Goal: Task Accomplishment & Management: Manage account settings

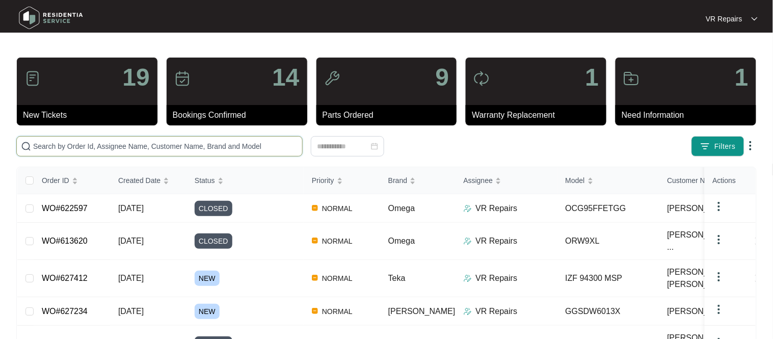
click at [121, 142] on input "text" at bounding box center [165, 146] width 265 height 11
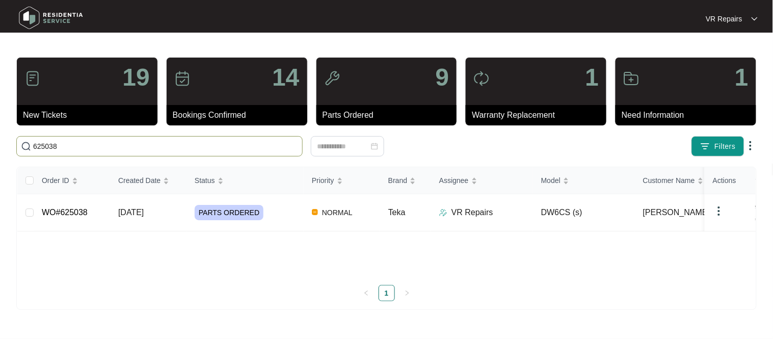
type input "625038"
click at [85, 208] on link "WO#625038" at bounding box center [65, 212] width 46 height 9
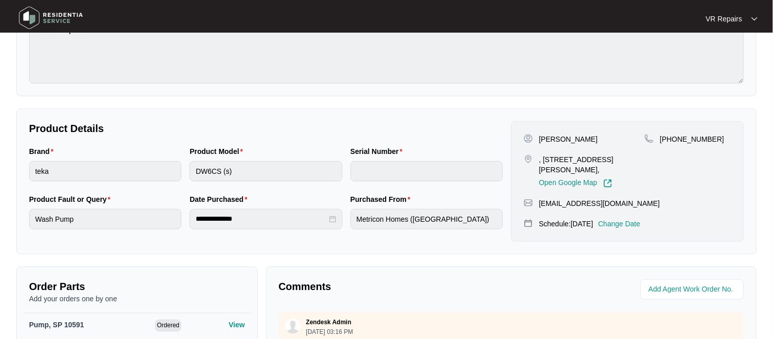
scroll to position [119, 0]
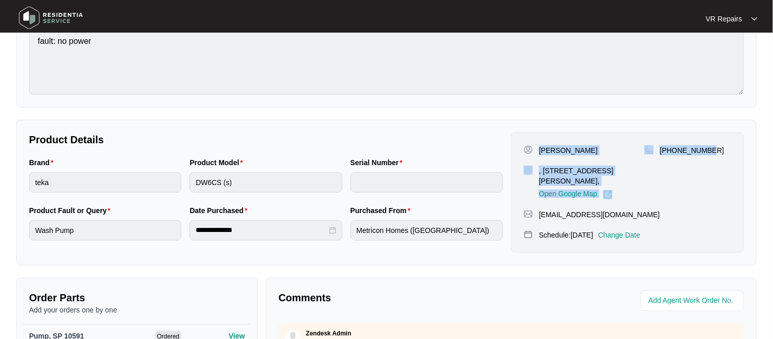
copy div "[PERSON_NAME] , [STREET_ADDRESS][PERSON_NAME], Open Google Map [PHONE_NUMBER]"
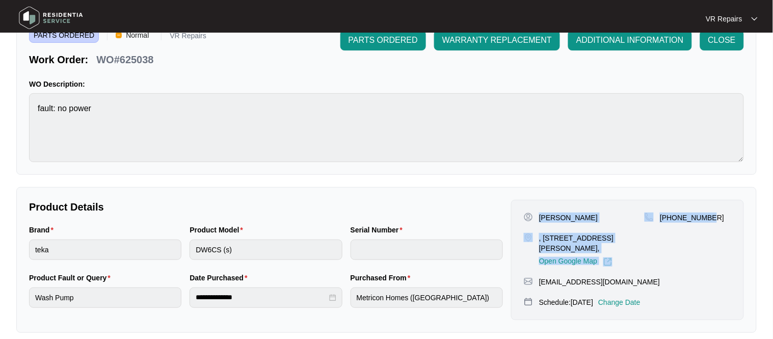
scroll to position [0, 0]
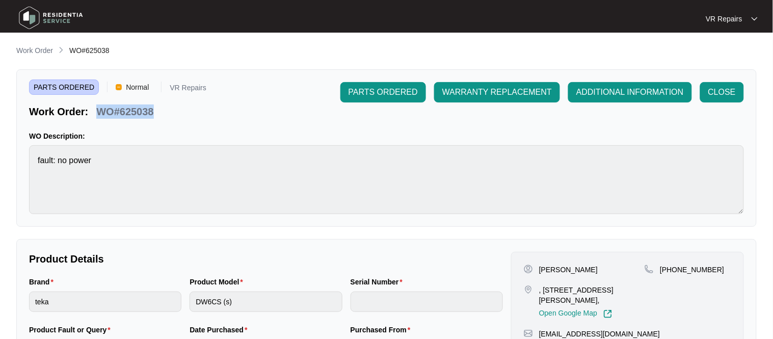
copy p "WO#625038"
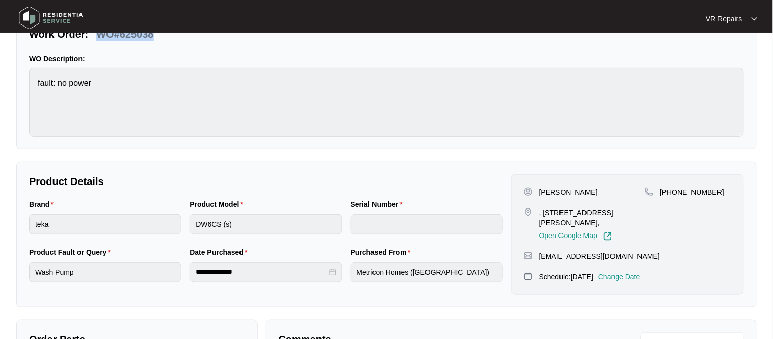
scroll to position [339, 0]
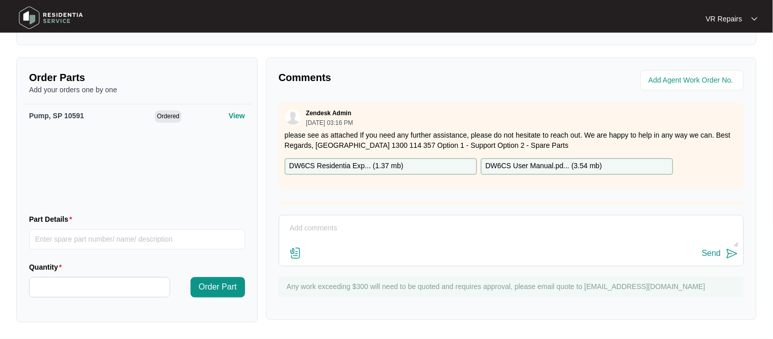
click at [331, 240] on textarea at bounding box center [511, 234] width 454 height 26
paste textarea "Investigated the dishwasher, and replaced faulty wash pump."
type textarea "Investigated the dishwasher, and replaced faulty wash pump. Refer to invoice nu…"
click at [721, 256] on button "Send" at bounding box center [720, 254] width 36 height 14
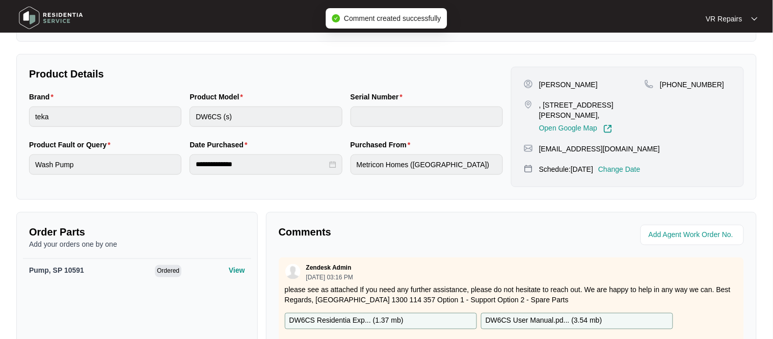
scroll to position [0, 0]
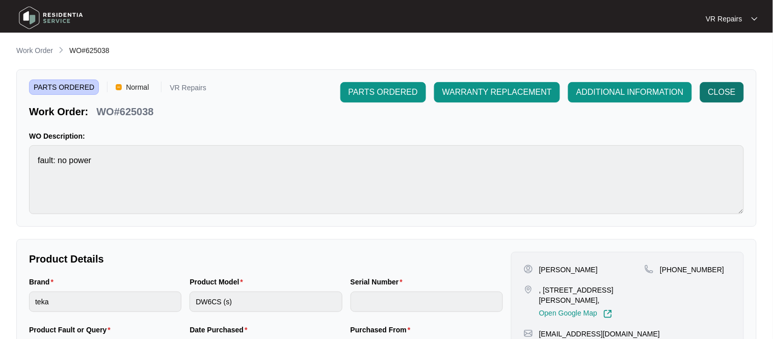
click at [729, 97] on span "CLOSE" at bounding box center [722, 92] width 28 height 12
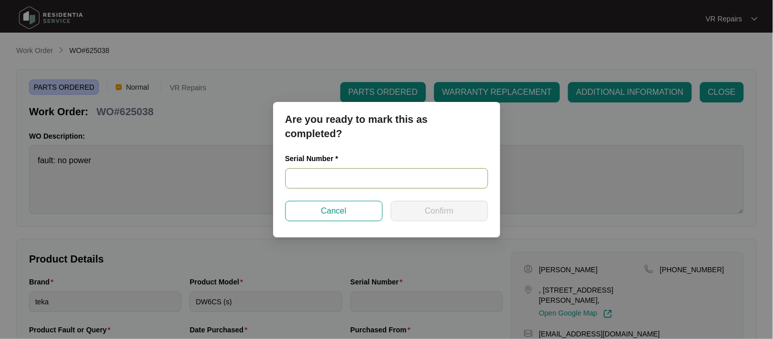
click at [336, 181] on input "text" at bounding box center [386, 178] width 203 height 20
paste input "2108018402010005"
type input "2108018402010005"
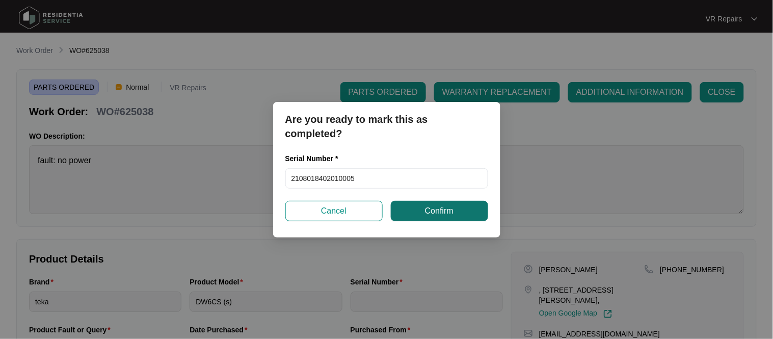
click at [449, 213] on span "Confirm" at bounding box center [439, 211] width 29 height 12
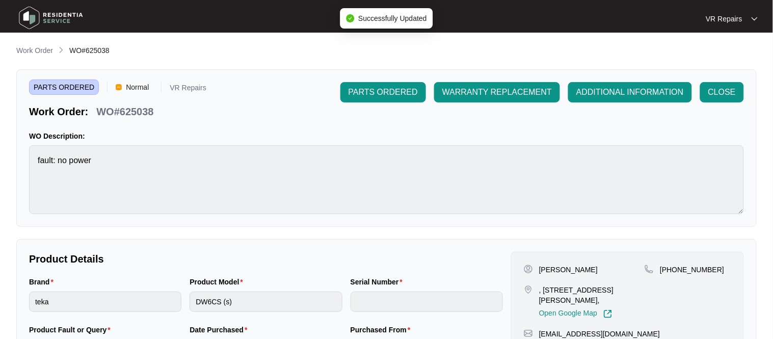
type input "2108018402010005"
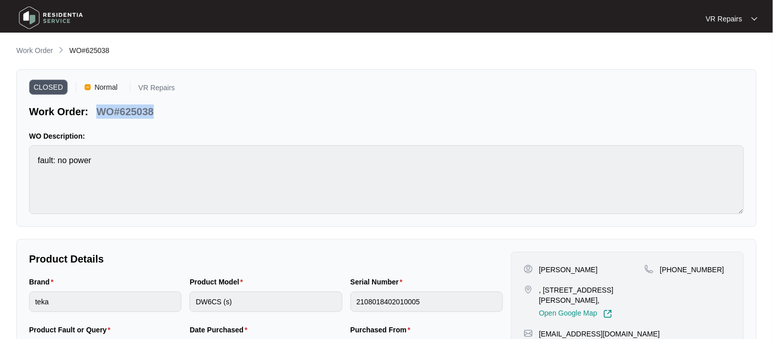
copy p "WO#625038"
click at [38, 50] on p "Work Order" at bounding box center [34, 50] width 37 height 10
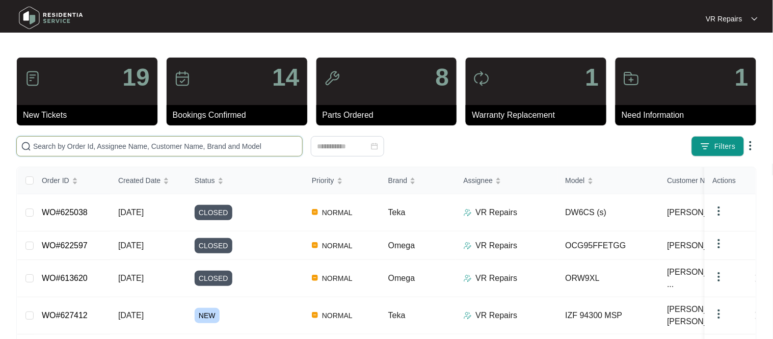
click at [130, 143] on input "text" at bounding box center [165, 146] width 265 height 11
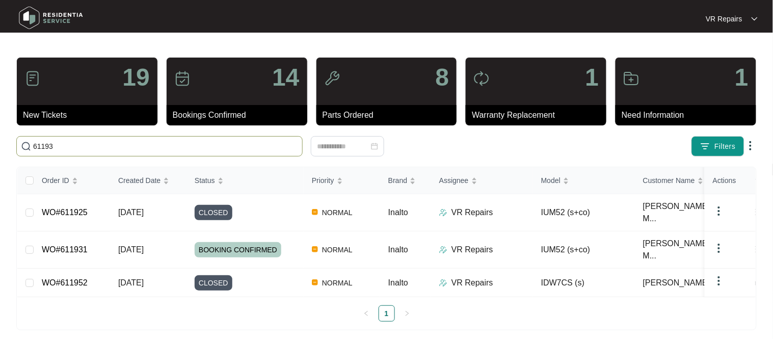
type input "611931"
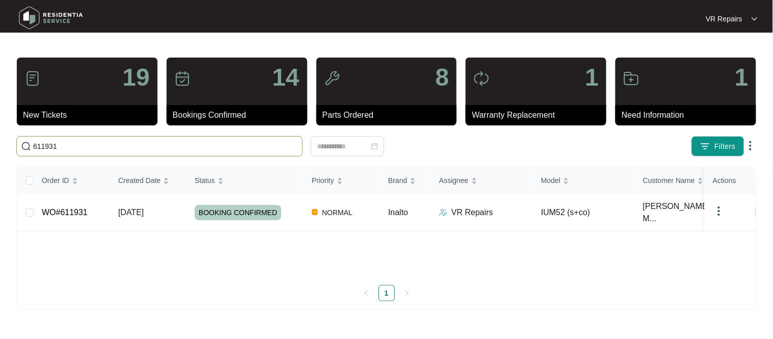
click at [82, 212] on link "WO#611931" at bounding box center [65, 212] width 46 height 9
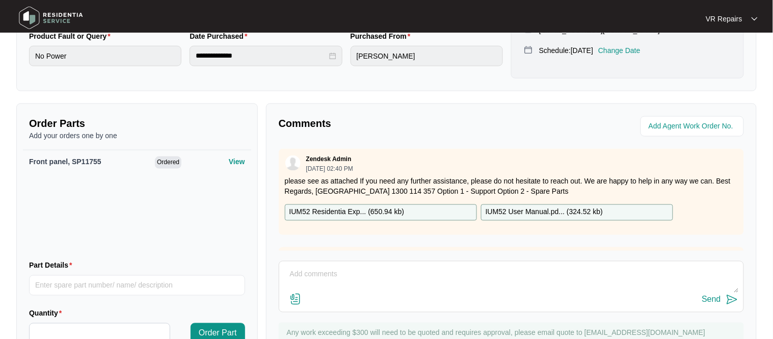
scroll to position [313, 0]
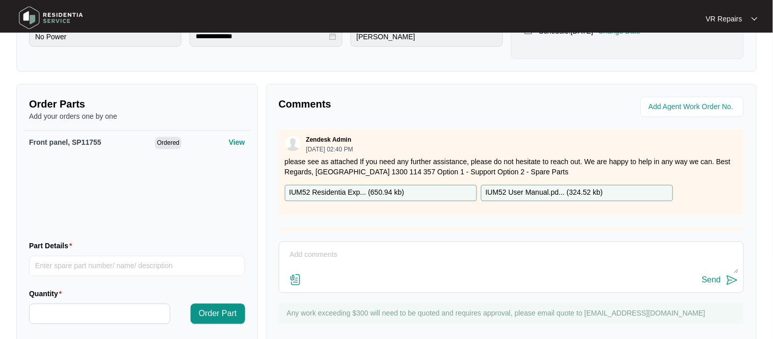
click at [329, 258] on textarea at bounding box center [511, 260] width 454 height 26
paste textarea "Attended property and found that the unit needed a new faucet panel, Residentia…"
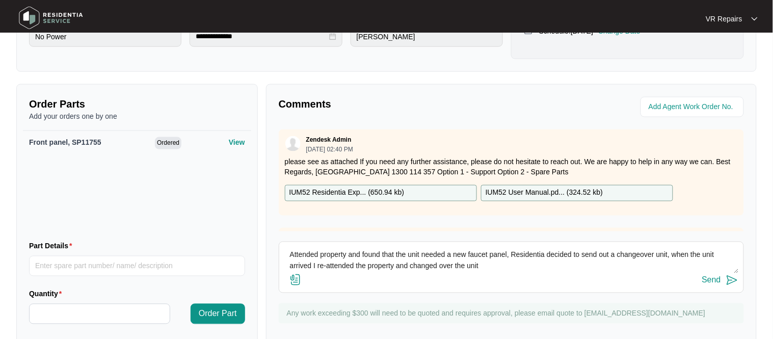
click at [491, 253] on textarea "Attended property and found that the unit needed a new faucet panel, Residentia…" at bounding box center [511, 260] width 454 height 26
click at [506, 271] on textarea "Attended property and found that the unit needed a new s/s cover panel, Residen…" at bounding box center [511, 260] width 454 height 26
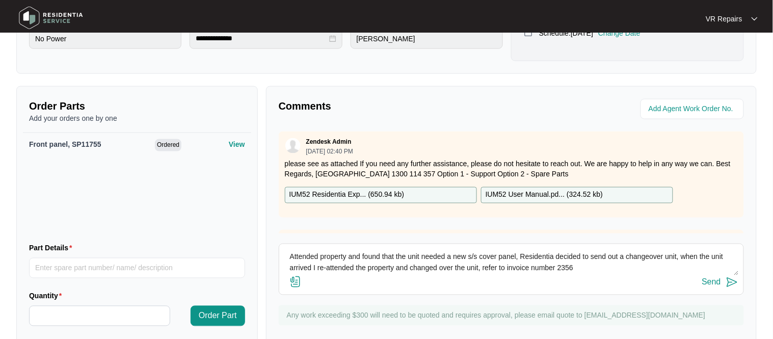
type textarea "Attended property and found that the unit needed a new s/s cover panel, Residen…"
click at [720, 286] on div "Send" at bounding box center [711, 282] width 19 height 9
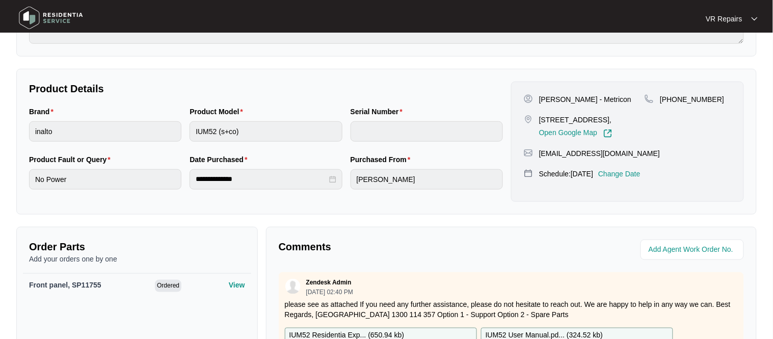
scroll to position [0, 0]
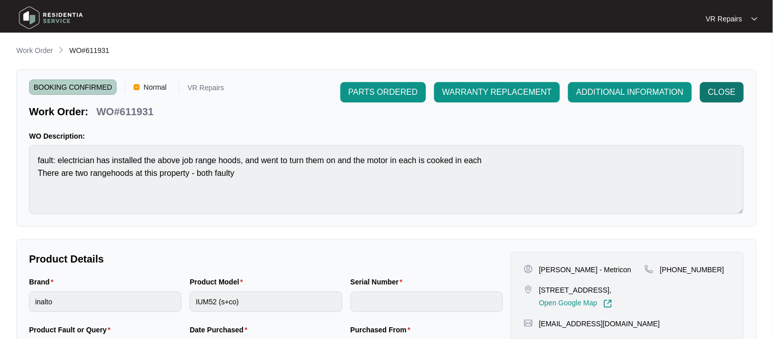
click at [721, 92] on span "CLOSE" at bounding box center [722, 92] width 28 height 12
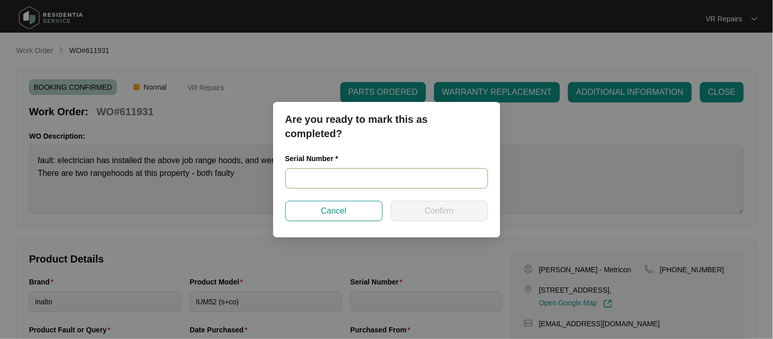
click at [348, 181] on input "text" at bounding box center [386, 178] width 203 height 20
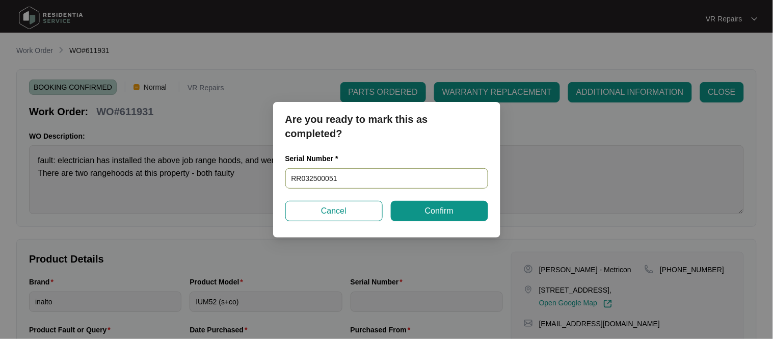
type input "RR0325000511"
click at [453, 209] on span "Confirm" at bounding box center [439, 211] width 29 height 12
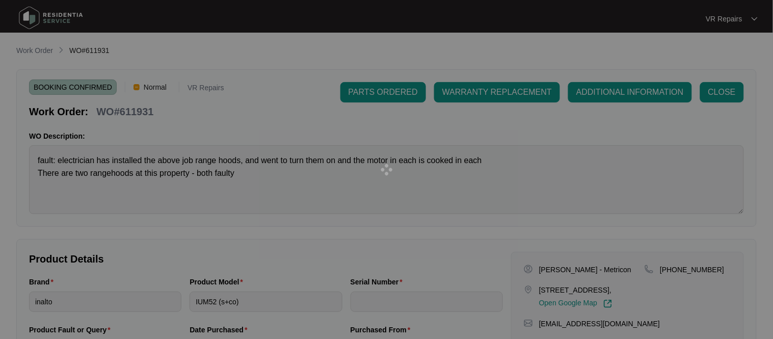
type input "RR0325000511"
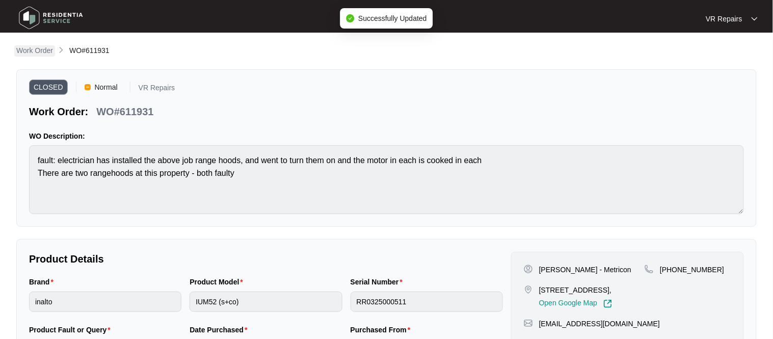
click at [39, 49] on p "Work Order" at bounding box center [34, 50] width 37 height 10
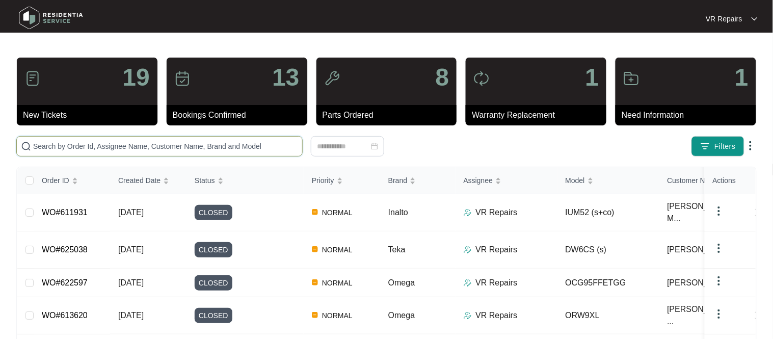
click at [134, 145] on input "text" at bounding box center [165, 146] width 265 height 11
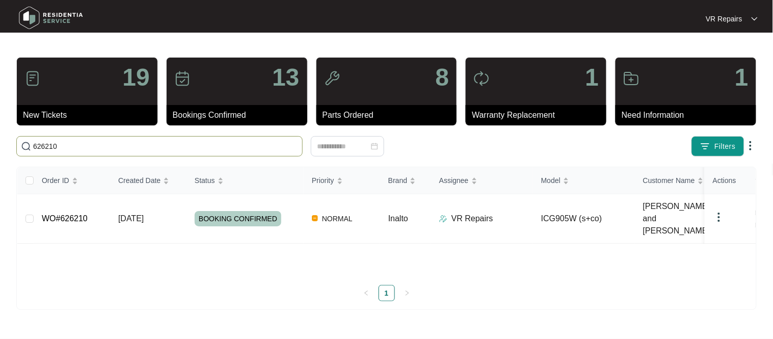
type input "626210"
click at [85, 214] on link "WO#626210" at bounding box center [65, 218] width 46 height 9
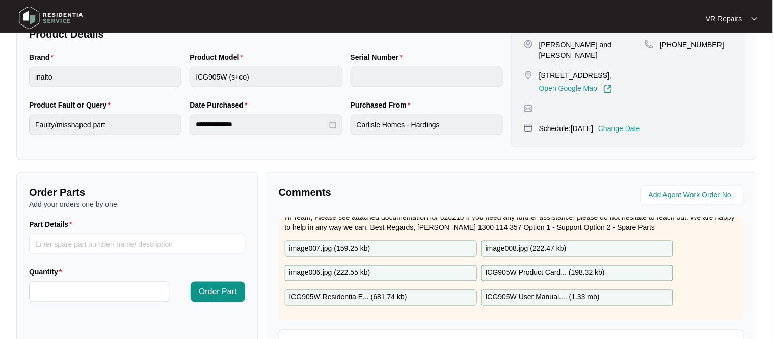
scroll to position [337, 0]
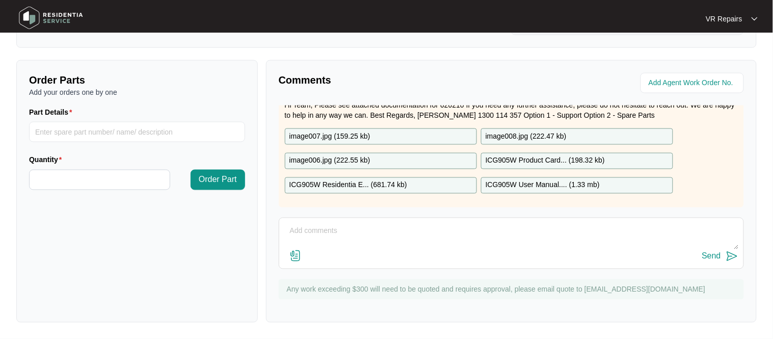
click at [347, 236] on textarea at bounding box center [511, 236] width 454 height 26
paste textarea "Investigated the gas cooktop, and packed 3 out of the 5 knobs, so that when the…"
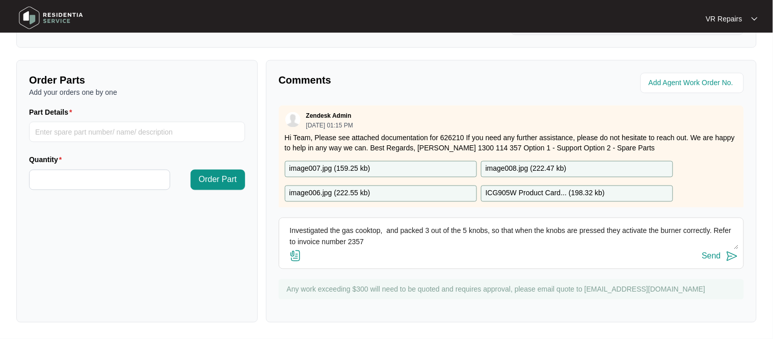
type textarea "Investigated the gas cooktop, and packed 3 out of the 5 knobs, so that when the…"
click at [723, 260] on button "Send" at bounding box center [720, 257] width 36 height 14
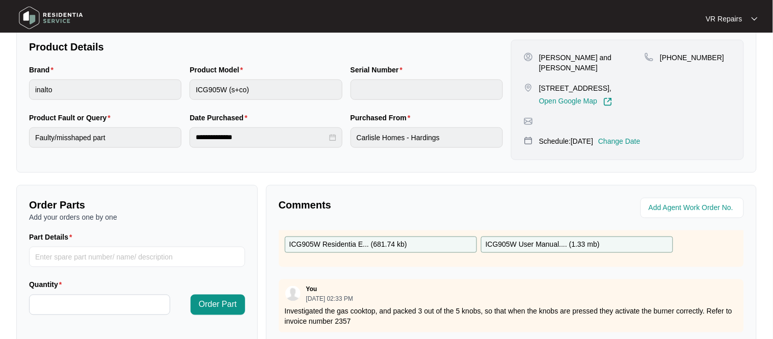
scroll to position [0, 0]
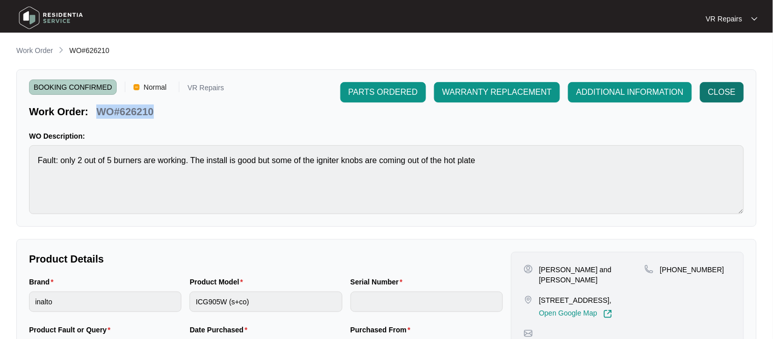
click at [720, 93] on span "CLOSE" at bounding box center [722, 92] width 28 height 12
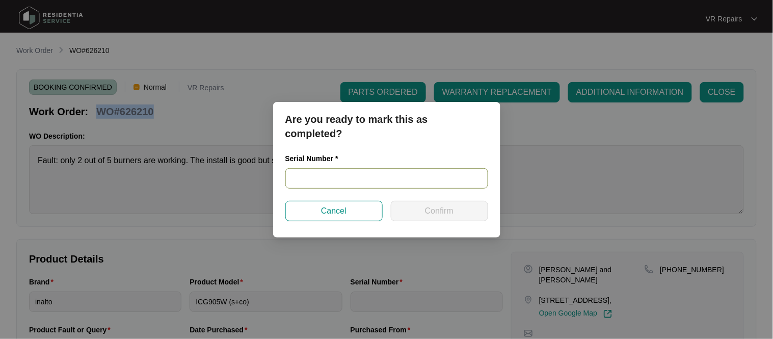
click at [339, 180] on input "text" at bounding box center [386, 178] width 203 height 20
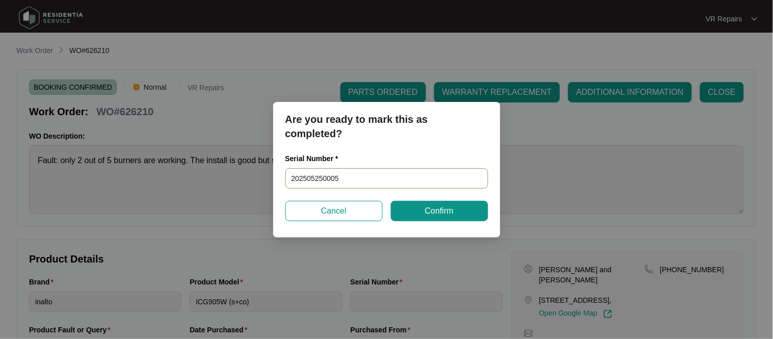
type input "2025052500050"
click at [449, 208] on span "Confirm" at bounding box center [439, 211] width 29 height 12
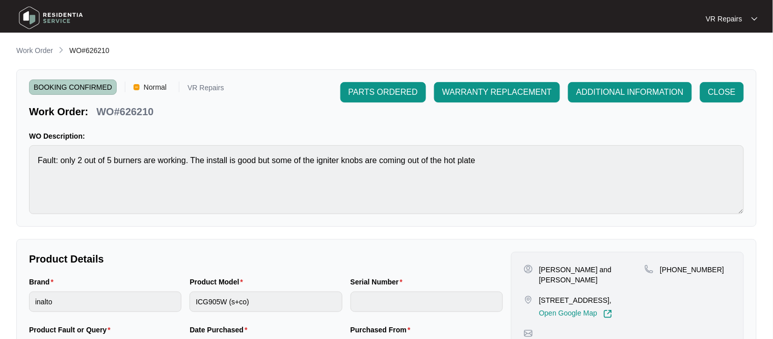
type input "2025052500050"
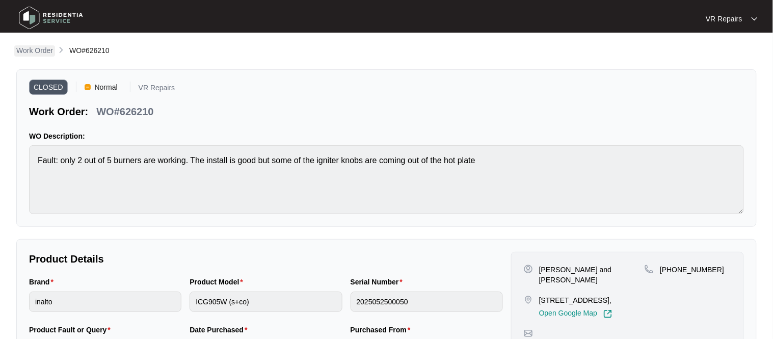
click at [33, 48] on p "Work Order" at bounding box center [34, 50] width 37 height 10
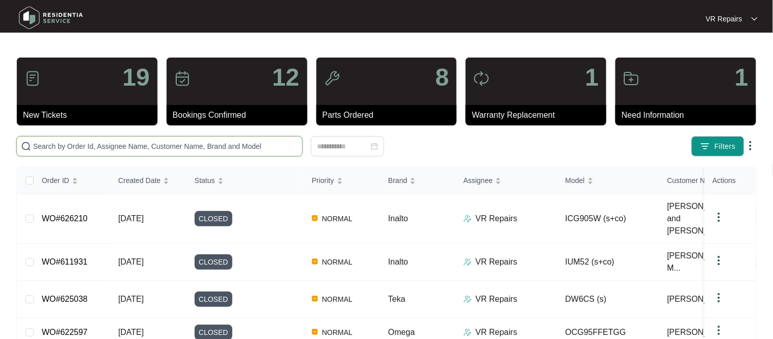
click at [166, 144] on input "text" at bounding box center [165, 146] width 265 height 11
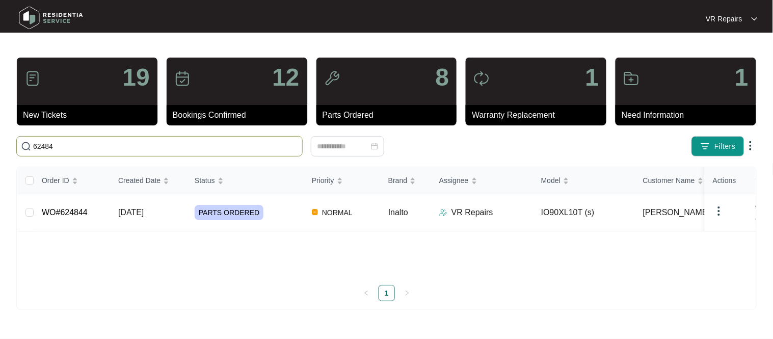
type input "624844"
click at [85, 211] on link "WO#624844" at bounding box center [65, 212] width 46 height 9
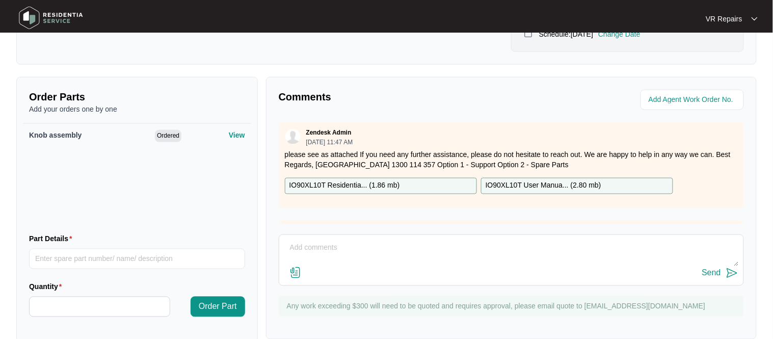
scroll to position [339, 0]
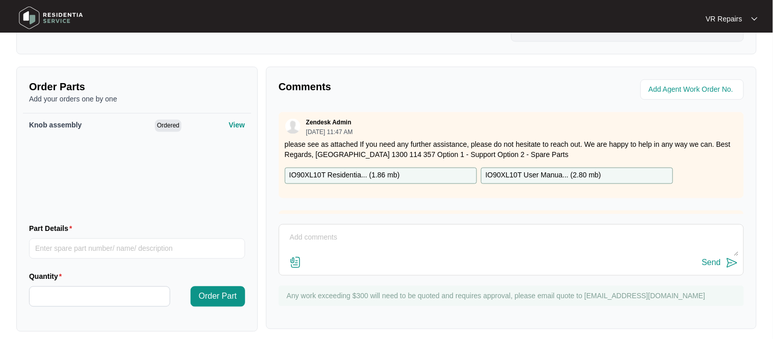
click at [317, 231] on textarea at bounding box center [511, 243] width 454 height 26
type textarea "Replaced faulty knob, referred to invoice number 2358"
click at [719, 260] on button "Send" at bounding box center [720, 263] width 36 height 14
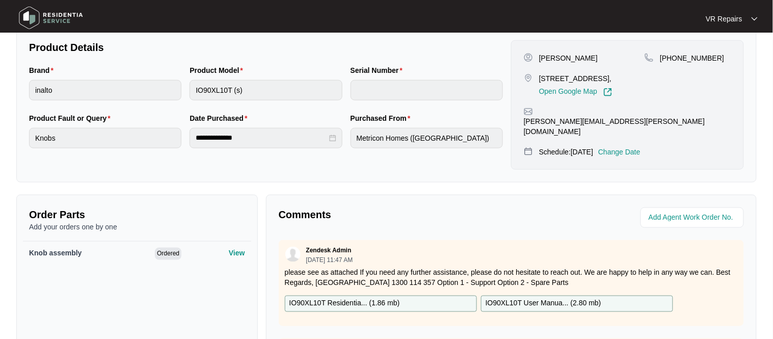
scroll to position [0, 0]
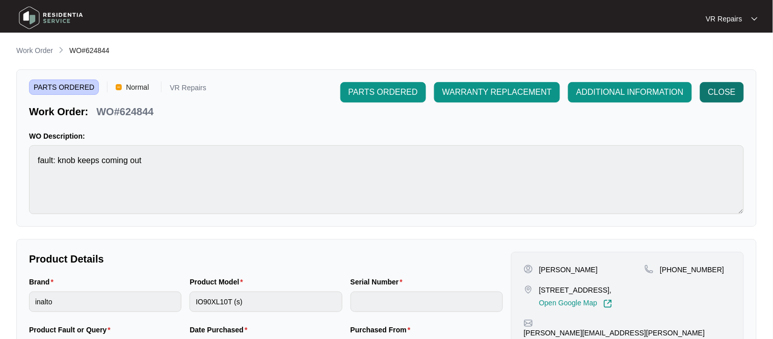
click at [720, 95] on span "CLOSE" at bounding box center [722, 92] width 28 height 12
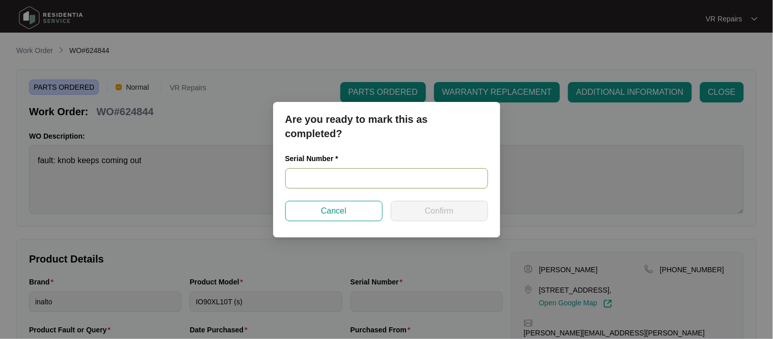
click at [335, 179] on input "text" at bounding box center [386, 178] width 203 height 20
type input "23380303"
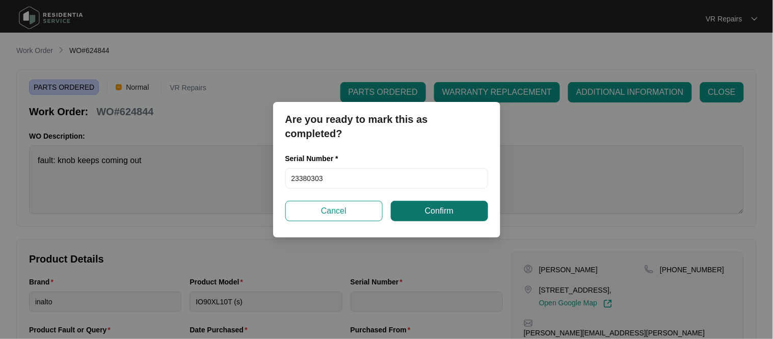
click at [459, 211] on button "Confirm" at bounding box center [439, 211] width 97 height 20
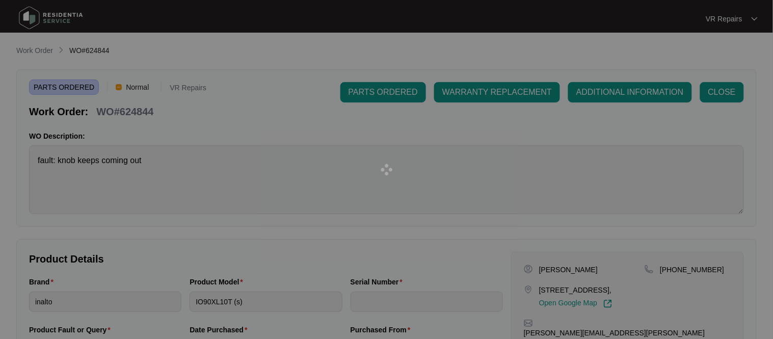
type input "23380303"
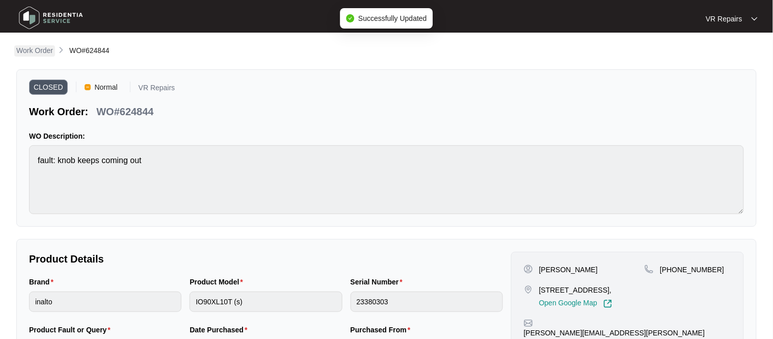
click at [36, 53] on p "Work Order" at bounding box center [34, 50] width 37 height 10
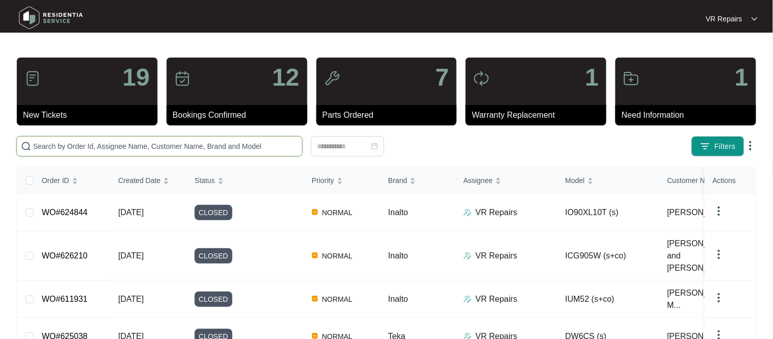
click at [179, 146] on input "text" at bounding box center [165, 146] width 265 height 11
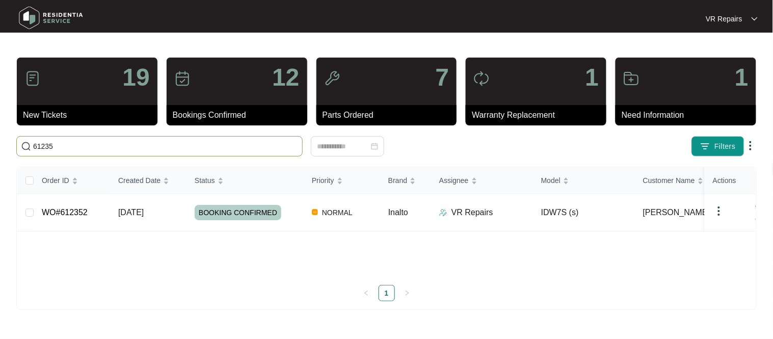
type input "612352"
click at [85, 209] on link "WO#612352" at bounding box center [65, 212] width 46 height 9
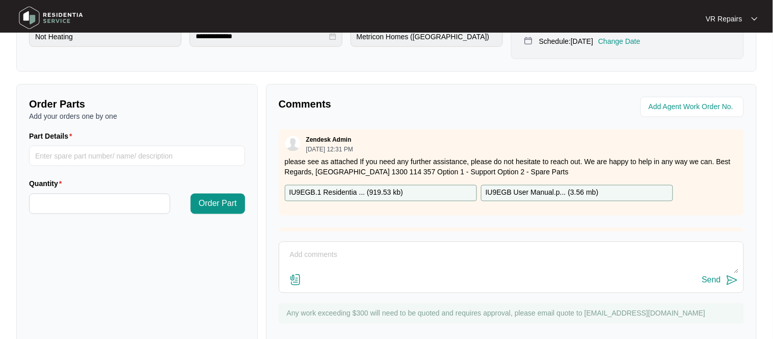
scroll to position [337, 0]
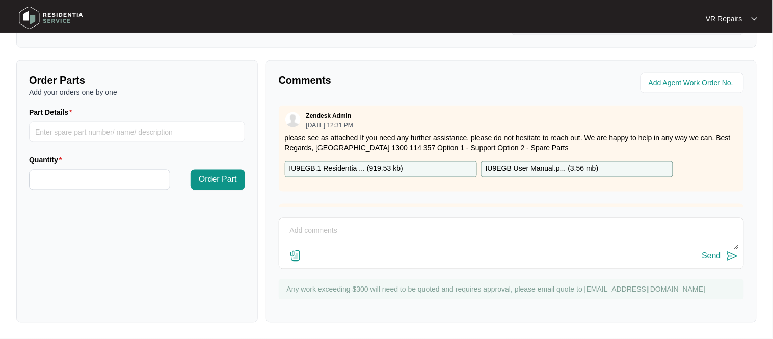
click at [327, 231] on textarea at bounding box center [511, 236] width 454 height 26
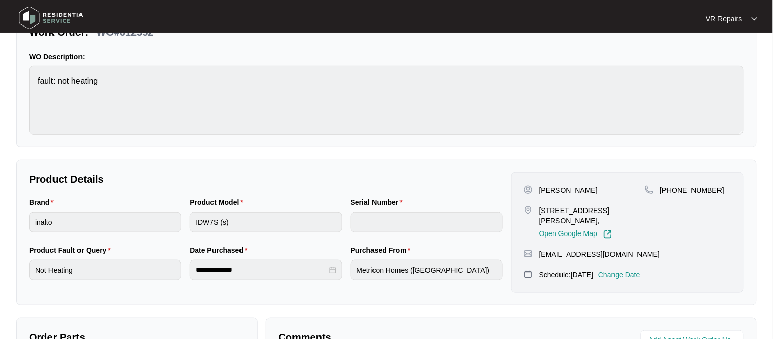
scroll to position [81, 0]
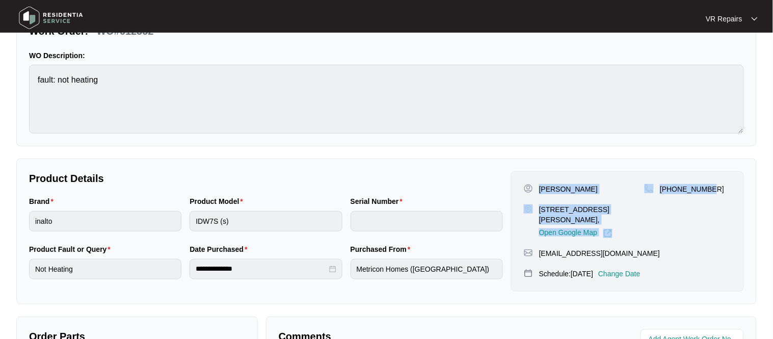
copy div "[PERSON_NAME] [STREET_ADDRESS][PERSON_NAME], Open Google Map [PHONE_NUMBER]"
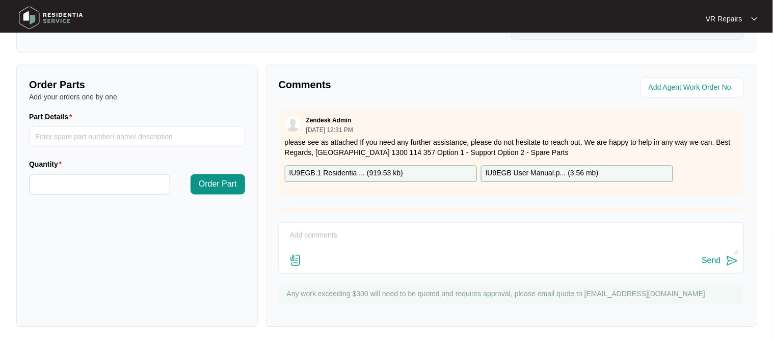
scroll to position [337, 0]
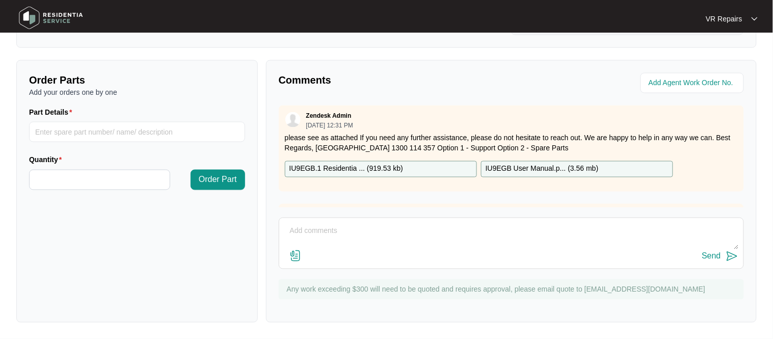
click at [339, 235] on textarea at bounding box center [511, 236] width 454 height 26
paste textarea "Investigated dishwasher, and found the unit was stuck on eco mode, upon further…"
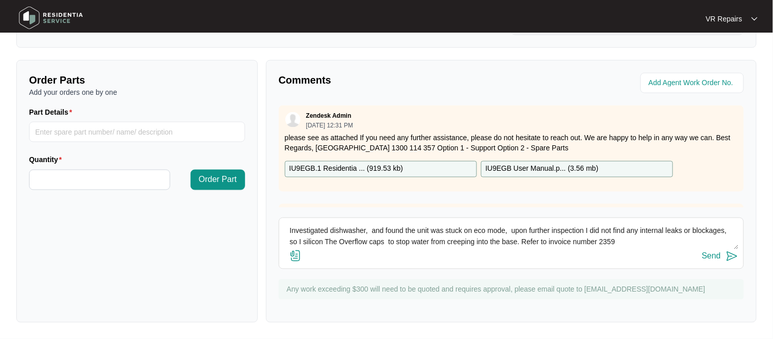
type textarea "Investigated dishwasher, and found the unit was stuck on eco mode, upon further…"
click at [731, 259] on img at bounding box center [732, 256] width 12 height 12
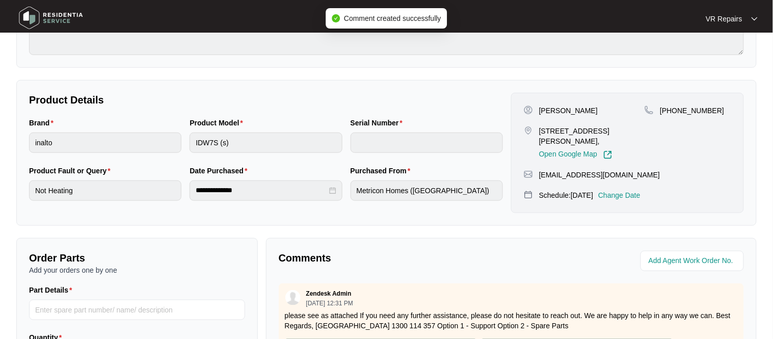
scroll to position [0, 0]
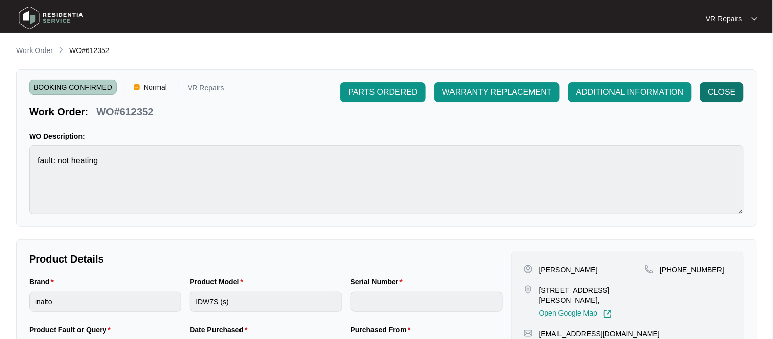
click at [723, 88] on span "CLOSE" at bounding box center [722, 92] width 28 height 12
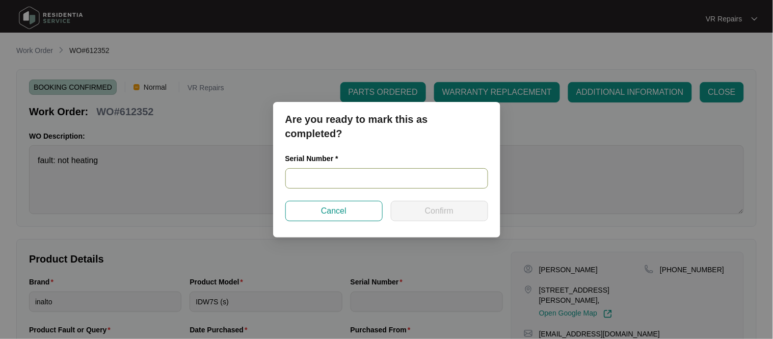
click at [337, 176] on input "text" at bounding box center [386, 178] width 203 height 20
paste input "23074406030100005"
type input "23074406030100005"
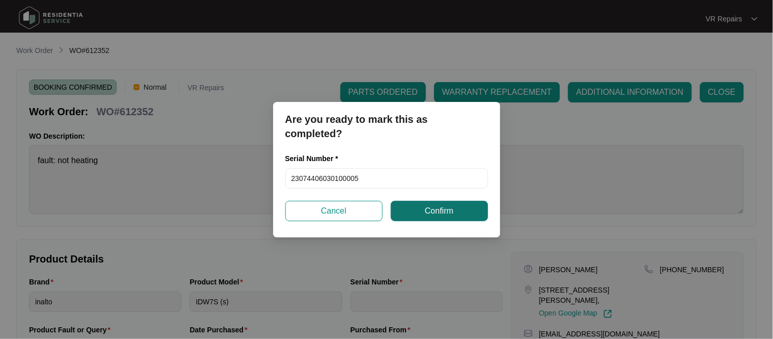
click at [447, 212] on span "Confirm" at bounding box center [439, 211] width 29 height 12
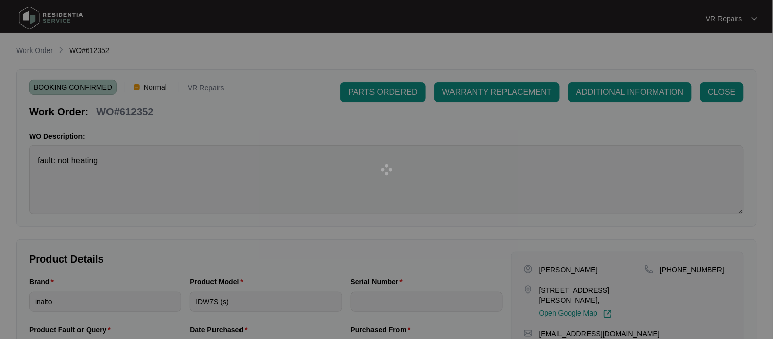
type input "23074406030100005"
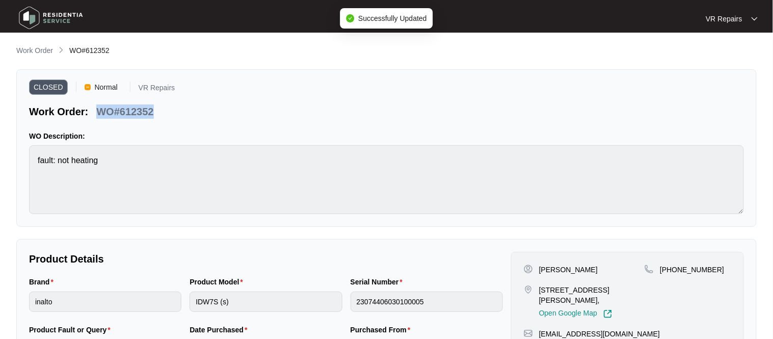
copy p "WO#612352"
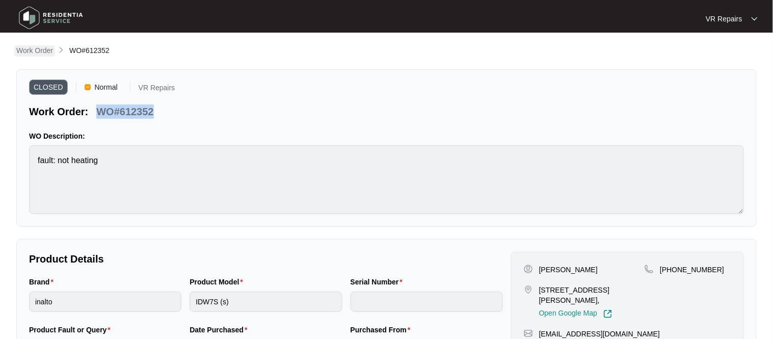
click at [33, 48] on p "Work Order" at bounding box center [34, 50] width 37 height 10
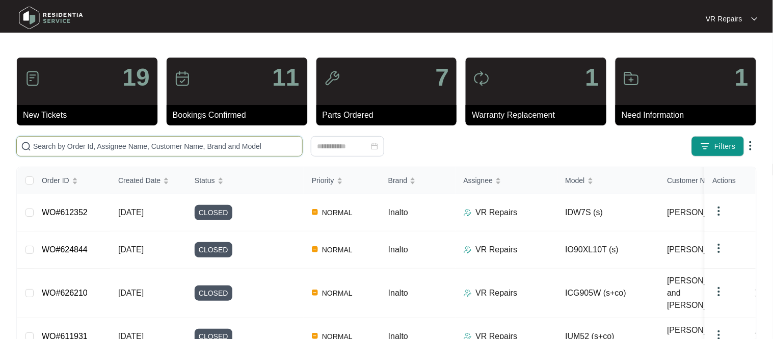
click at [112, 149] on input "text" at bounding box center [165, 146] width 265 height 11
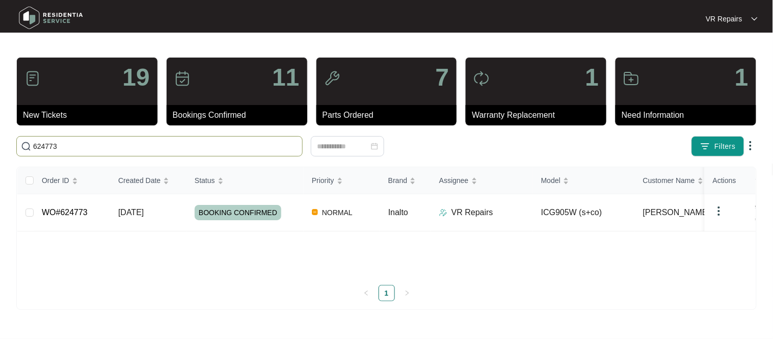
type input "624773"
click at [84, 209] on link "WO#624773" at bounding box center [65, 212] width 46 height 9
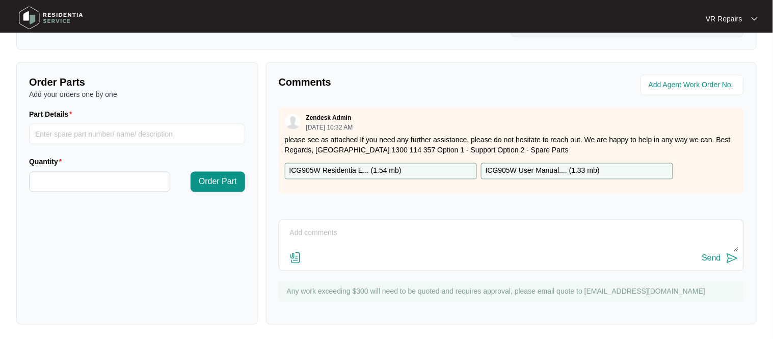
scroll to position [337, 0]
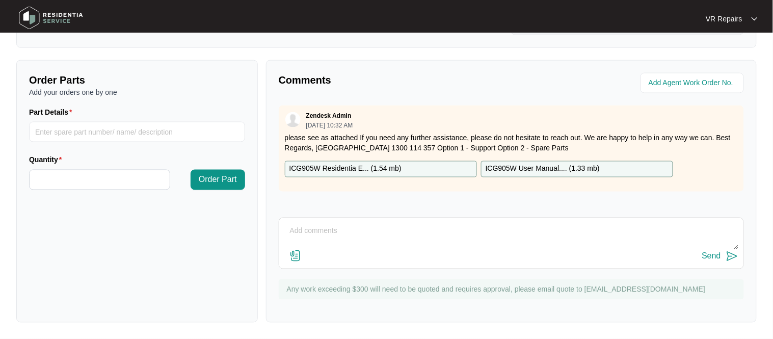
click at [327, 231] on textarea at bounding box center [511, 236] width 454 height 26
type textarea "Unit requires front right hand side igniter and front middle igniter."
click at [721, 258] on button "Send" at bounding box center [720, 257] width 36 height 14
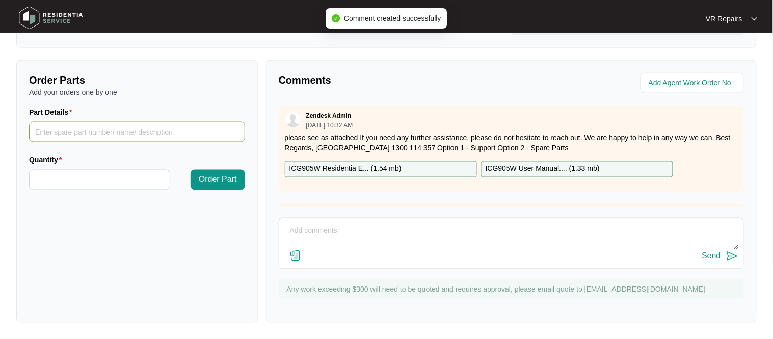
click at [72, 132] on input "Part Details" at bounding box center [137, 132] width 216 height 20
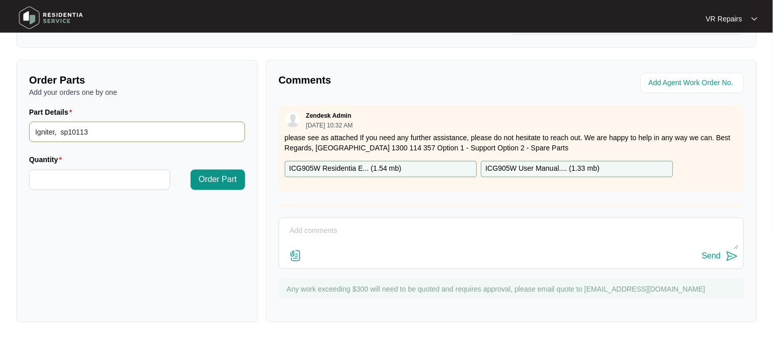
type input "Igniter, sp10113"
click at [108, 177] on input "Quantity" at bounding box center [100, 179] width 140 height 19
click at [85, 180] on input "Quantity" at bounding box center [100, 179] width 140 height 19
type input "*"
click at [223, 176] on span "Order Part" at bounding box center [218, 180] width 38 height 12
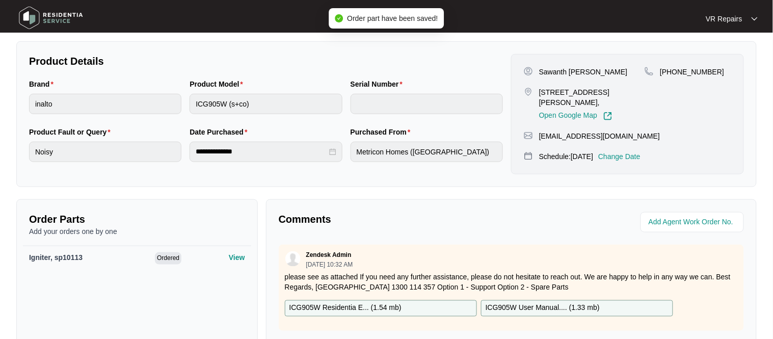
scroll to position [0, 0]
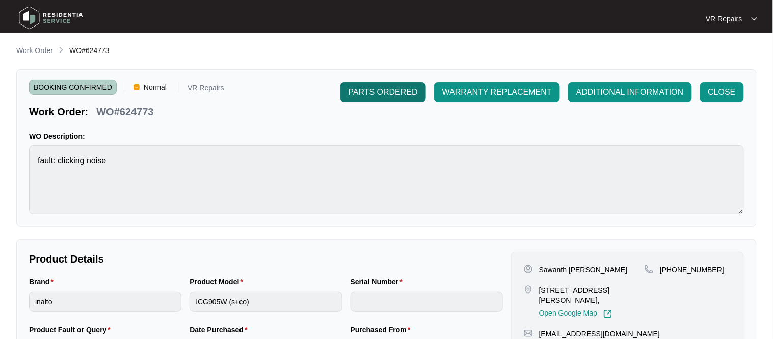
click at [385, 94] on span "PARTS ORDERED" at bounding box center [382, 92] width 69 height 12
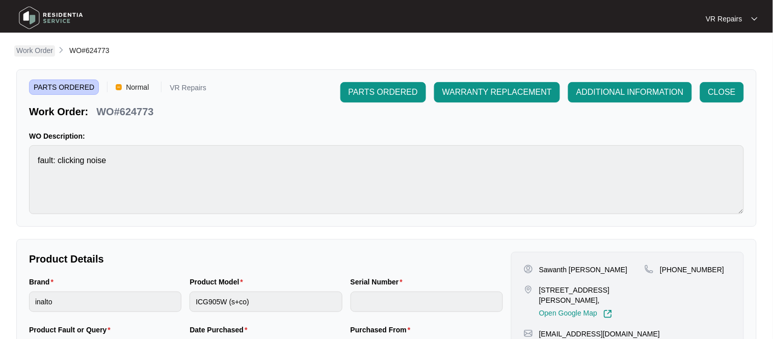
click at [43, 49] on p "Work Order" at bounding box center [34, 50] width 37 height 10
